Goal: Information Seeking & Learning: Compare options

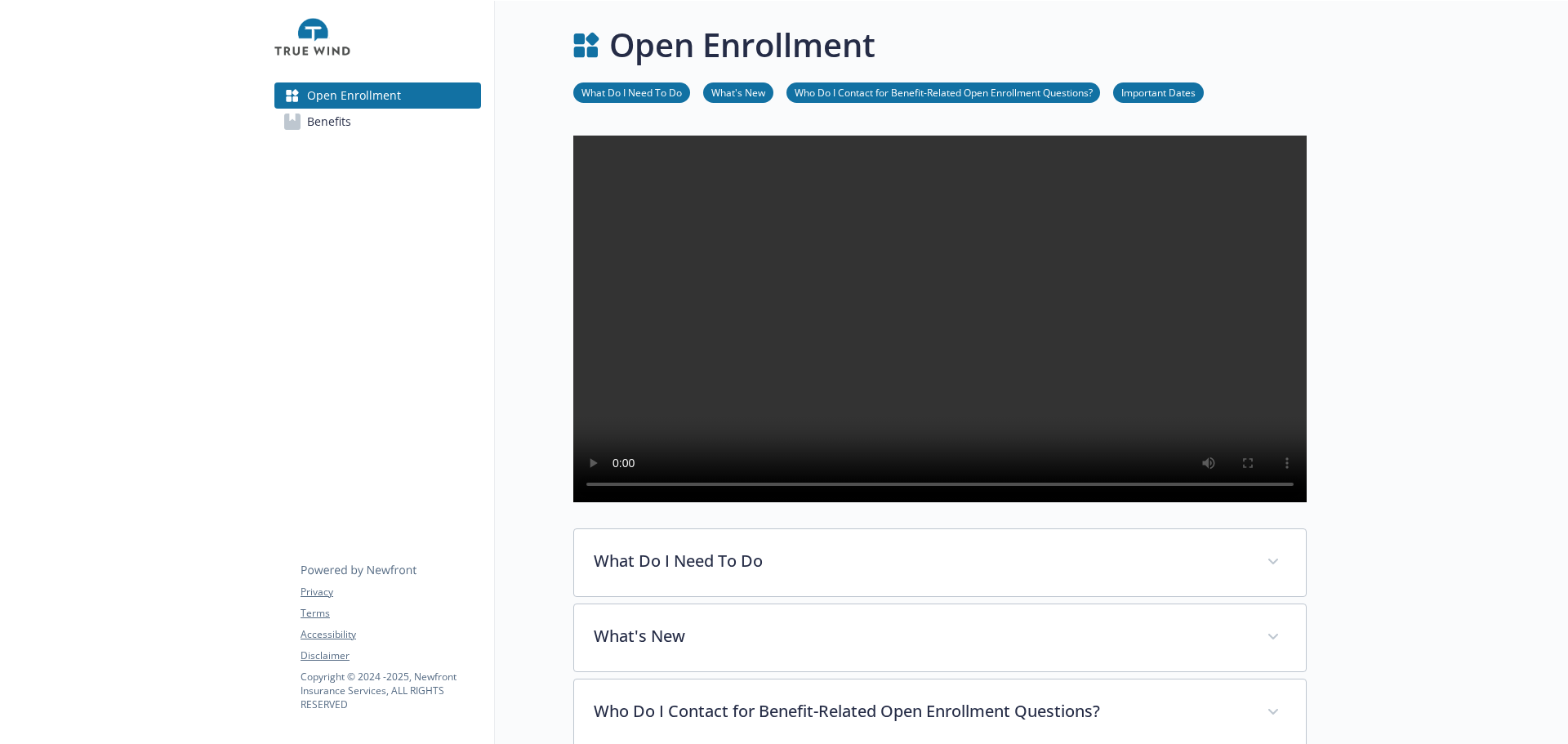
click at [318, 40] on img at bounding box center [312, 38] width 76 height 49
click at [315, 31] on img at bounding box center [312, 38] width 76 height 49
click at [332, 135] on span "Benefits" at bounding box center [329, 121] width 44 height 26
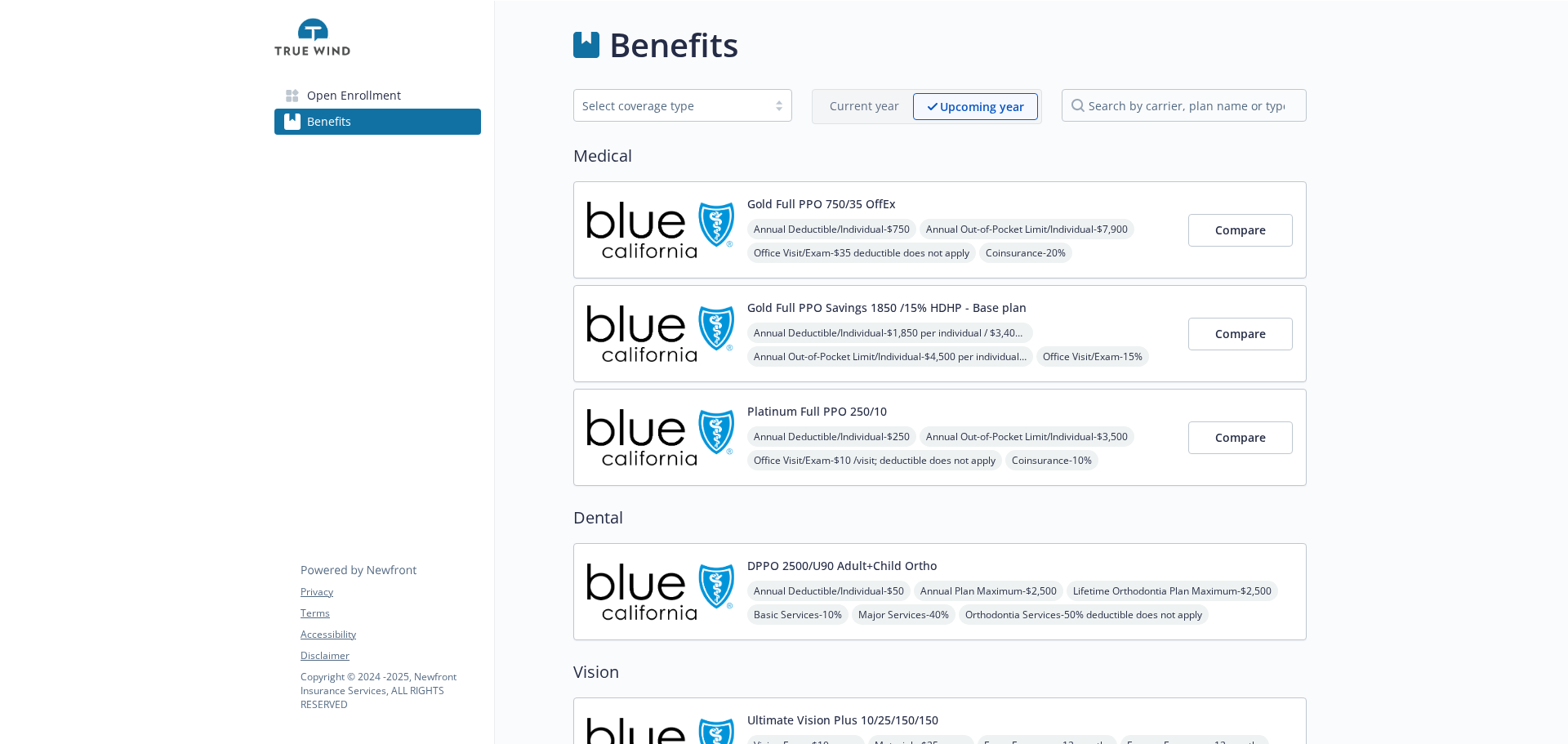
click at [988, 115] on p "Upcoming year" at bounding box center [982, 106] width 84 height 17
click at [1254, 341] on span "Compare" at bounding box center [1241, 333] width 51 height 16
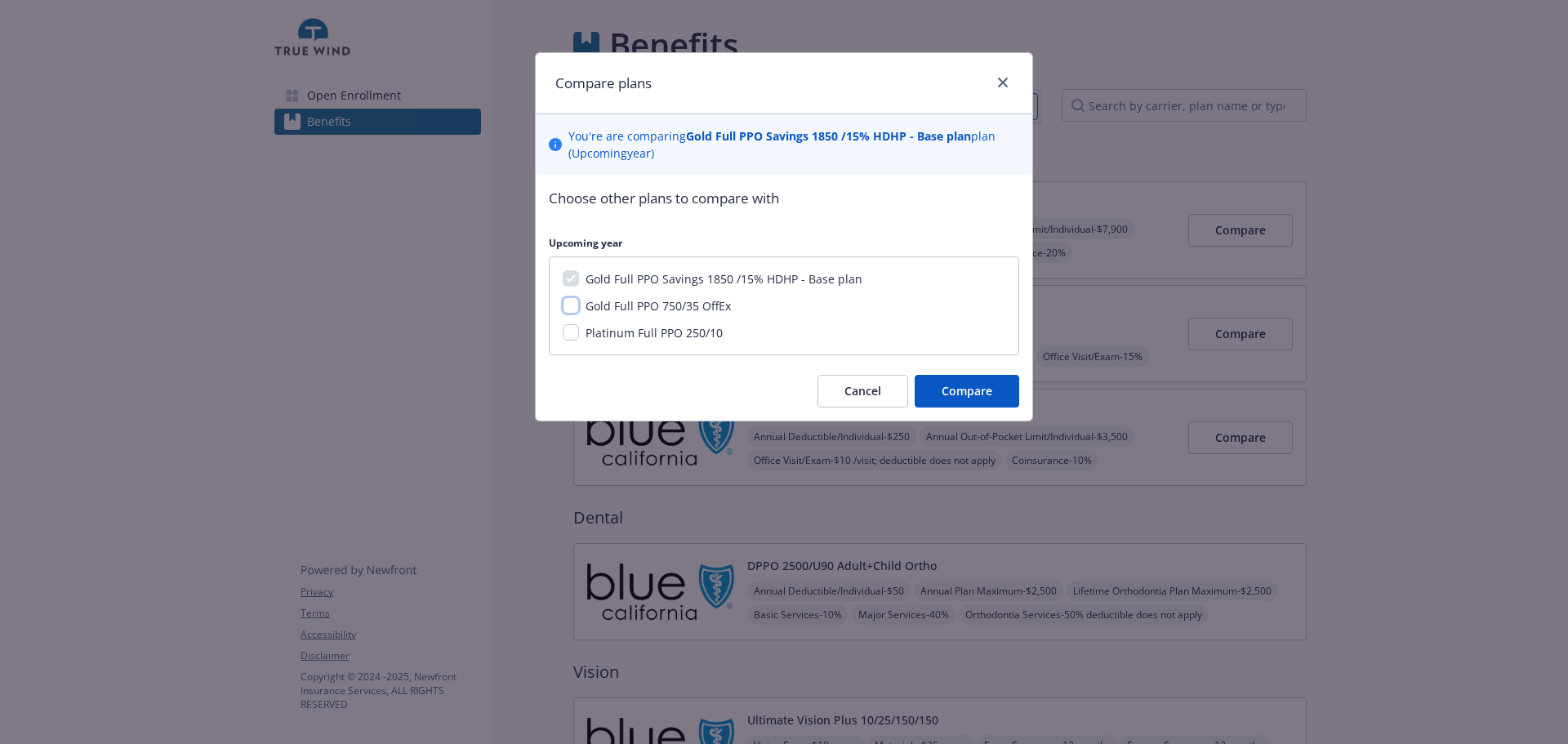
click at [575, 314] on input "Gold Full PPO 750/35 OffEx" at bounding box center [571, 305] width 16 height 16
checkbox input "true"
click at [578, 340] on input "Platinum Full PPO 250/10" at bounding box center [571, 333] width 16 height 16
checkbox input "true"
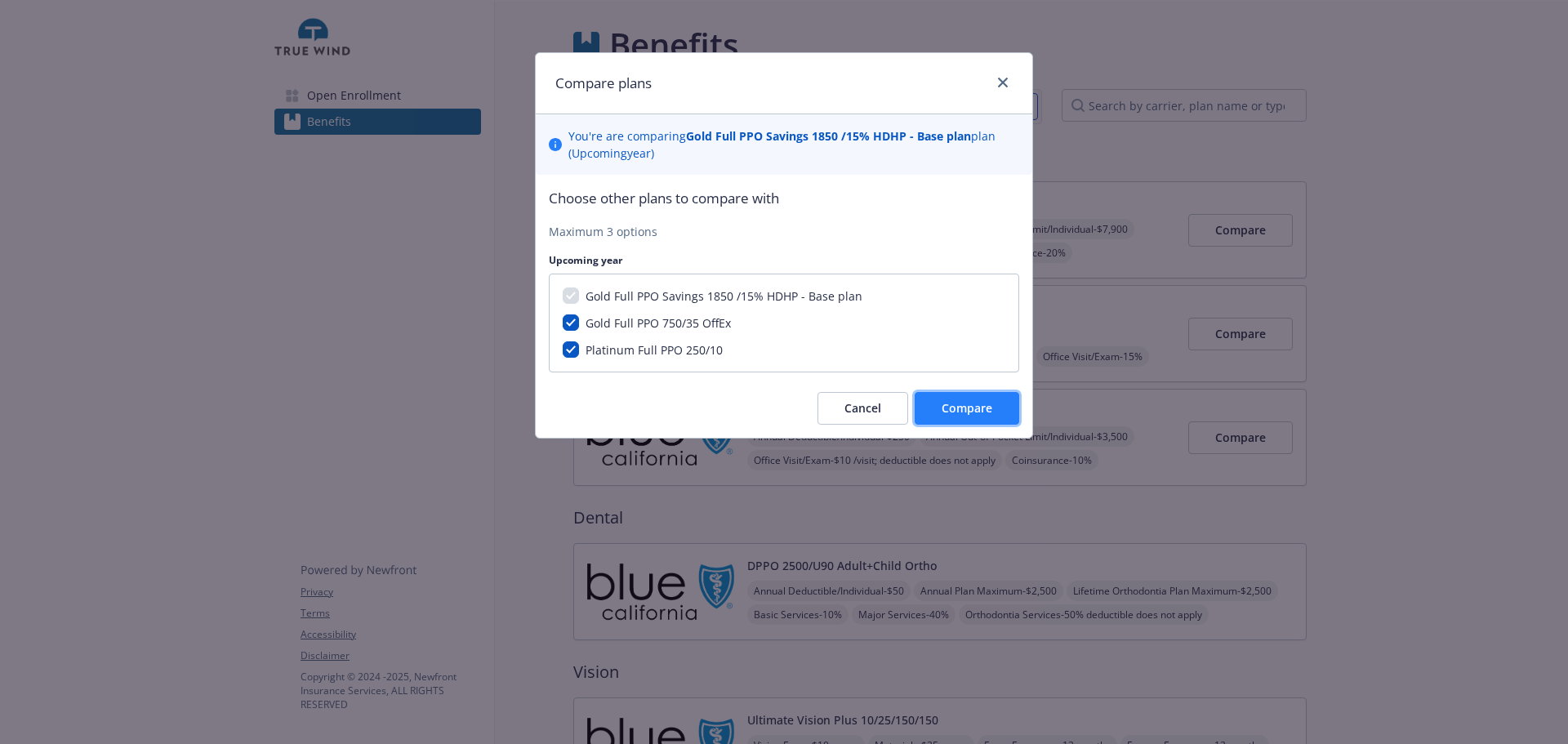
click at [961, 425] on button "Compare" at bounding box center [966, 408] width 105 height 33
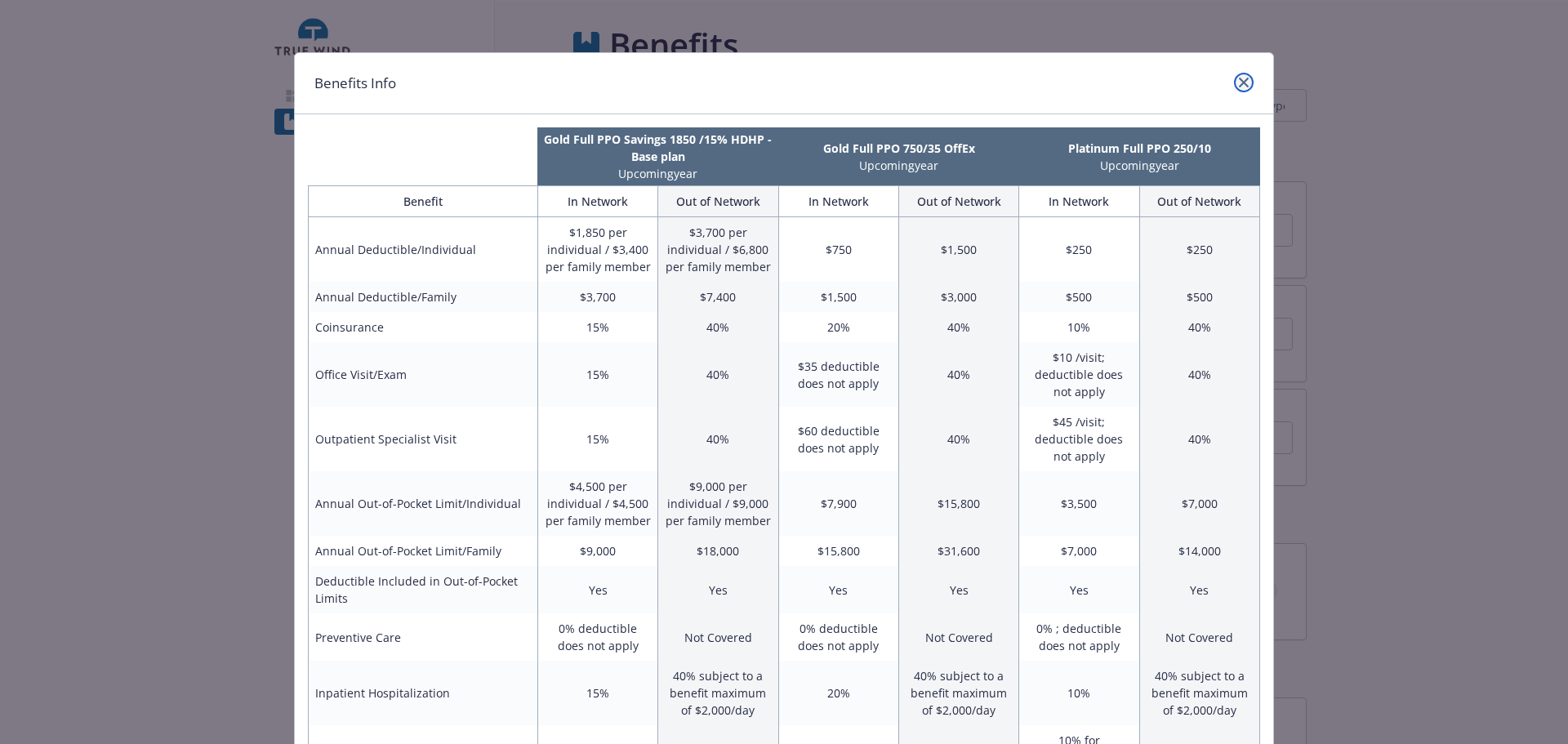
click at [1239, 88] on icon "close" at bounding box center [1243, 82] width 10 height 10
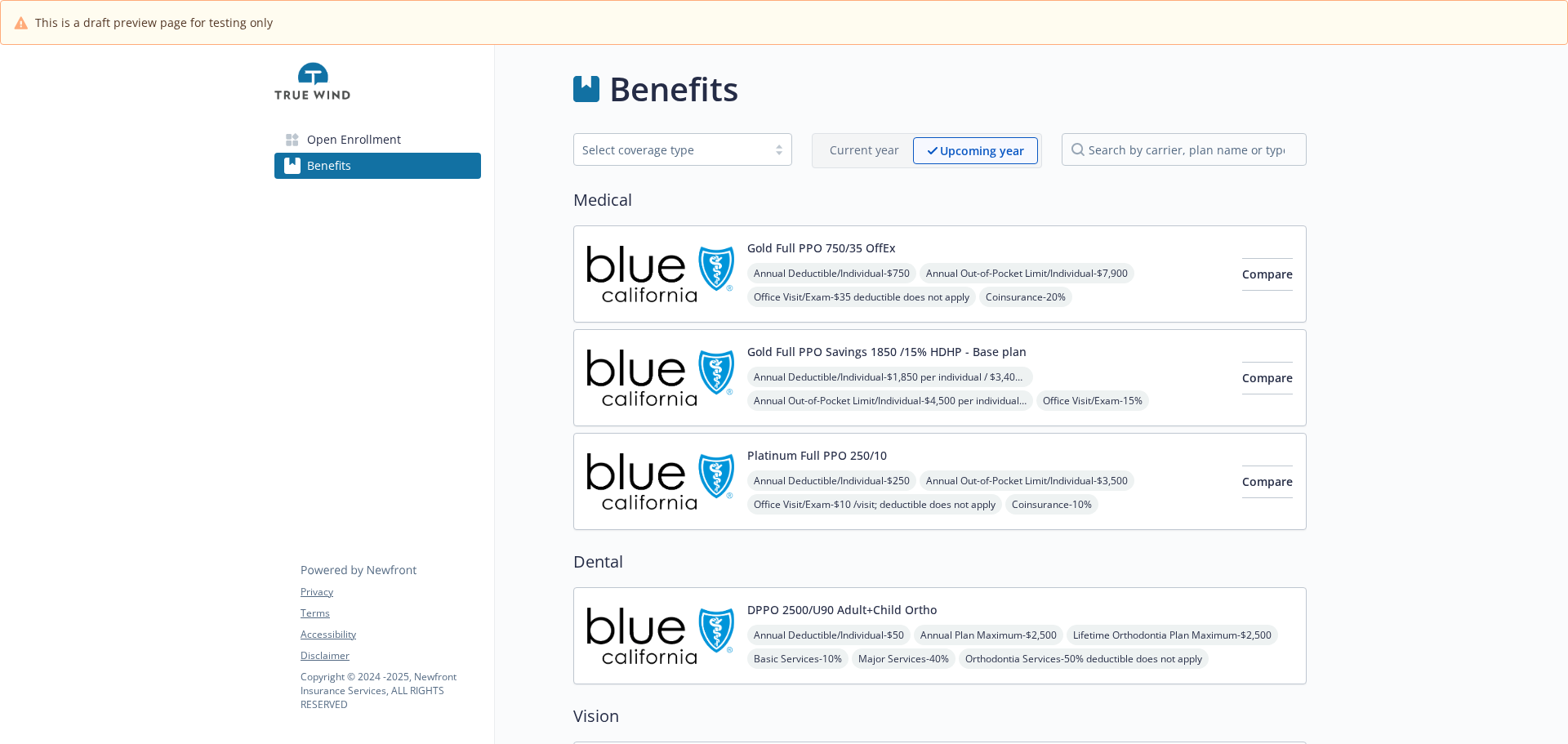
click at [372, 152] on span "Open Enrollment" at bounding box center [354, 140] width 94 height 26
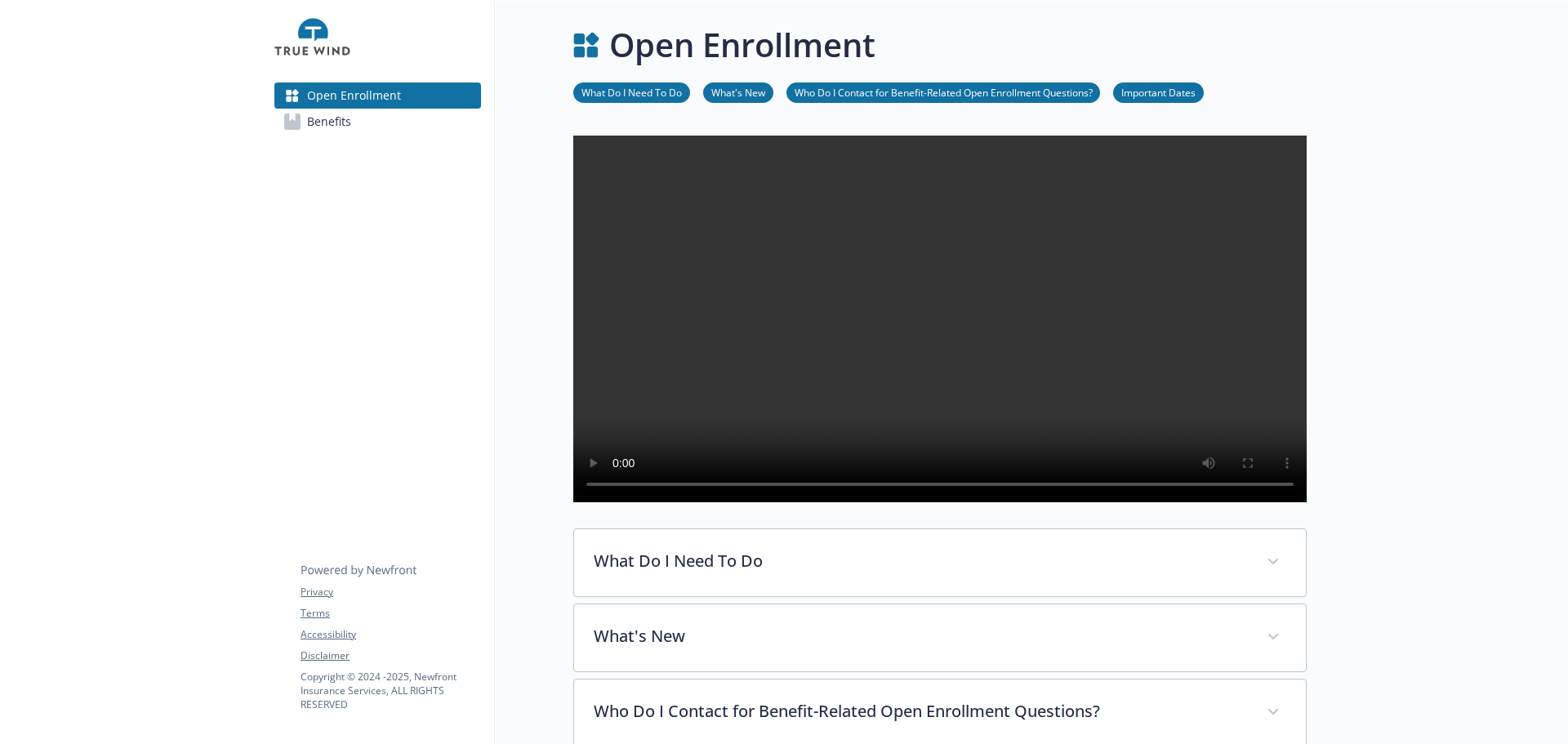
click at [346, 135] on span "Benefits" at bounding box center [329, 121] width 44 height 26
